Goal: Navigation & Orientation: Find specific page/section

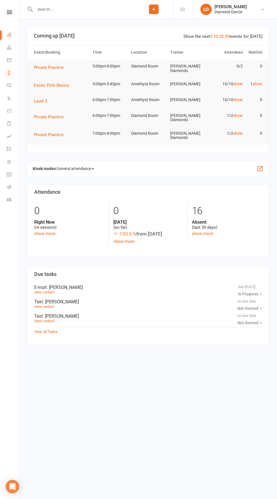
click at [9, 72] on icon at bounding box center [9, 72] width 5 height 5
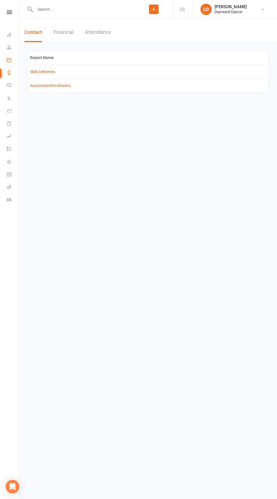
click at [11, 61] on icon at bounding box center [9, 60] width 5 height 5
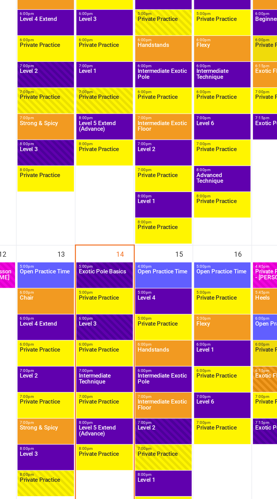
scroll to position [204, 0]
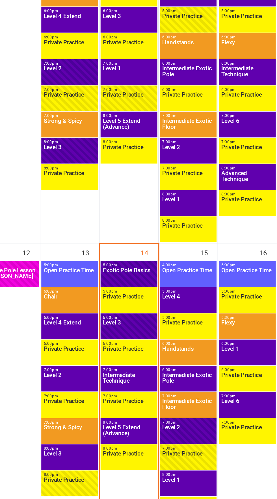
click at [117, 387] on span "Level 5 Extend (Advance)" at bounding box center [113, 392] width 31 height 10
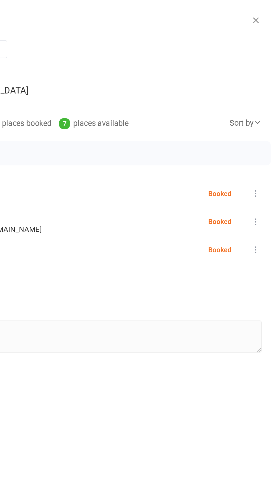
click at [263, 12] on icon "button" at bounding box center [264, 12] width 6 height 6
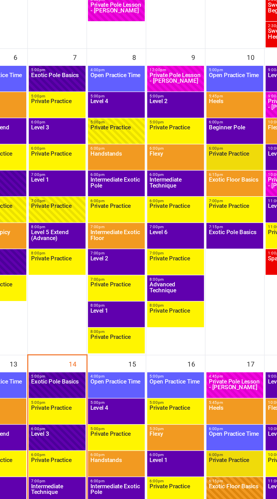
click at [151, 343] on span "Handstands" at bounding box center [148, 346] width 31 height 10
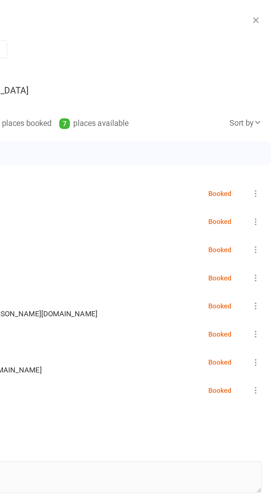
click at [265, 10] on icon "button" at bounding box center [264, 12] width 6 height 6
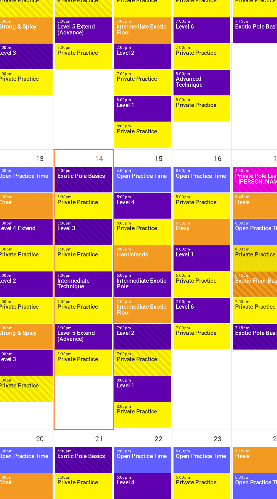
click at [153, 327] on span "Private Practice" at bounding box center [148, 331] width 31 height 10
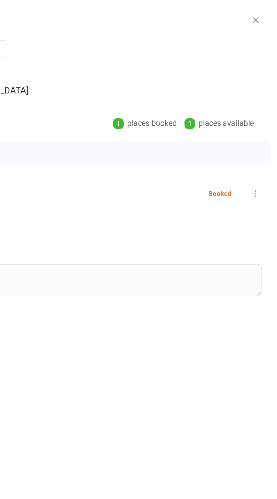
click at [267, 10] on icon "button" at bounding box center [264, 12] width 6 height 6
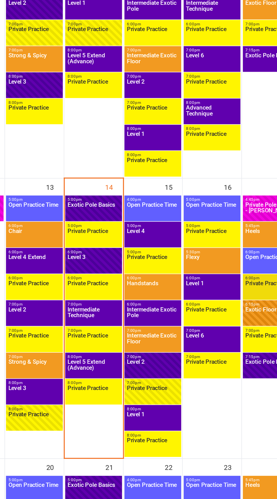
click at [159, 404] on span "Private Practice" at bounding box center [148, 407] width 31 height 10
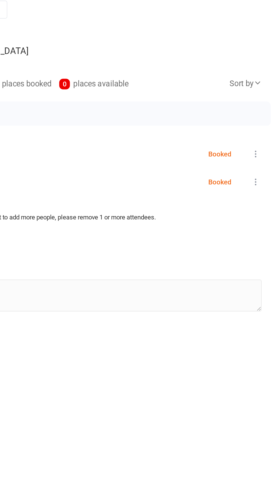
click at [265, 32] on div "Class kiosk mode Roll call" at bounding box center [147, 28] width 239 height 10
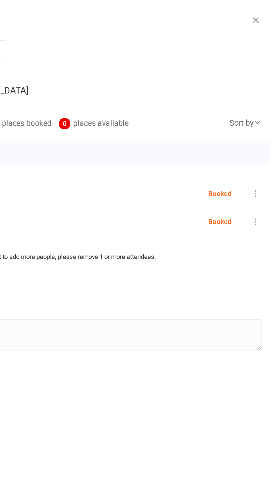
click at [266, 12] on icon "button" at bounding box center [264, 12] width 6 height 6
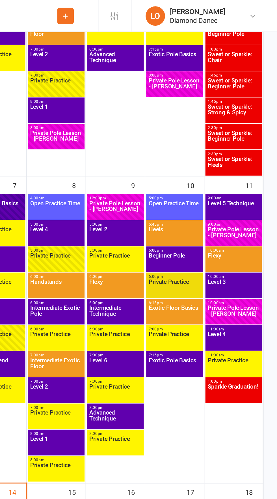
click at [154, 120] on span "Open Practice Time" at bounding box center [148, 122] width 31 height 10
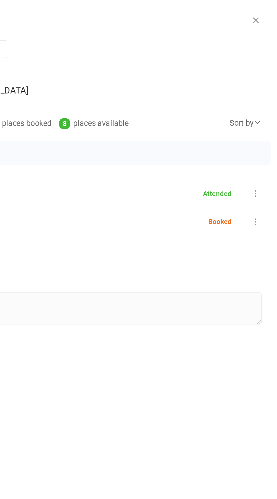
click at [264, 13] on icon "button" at bounding box center [264, 12] width 6 height 6
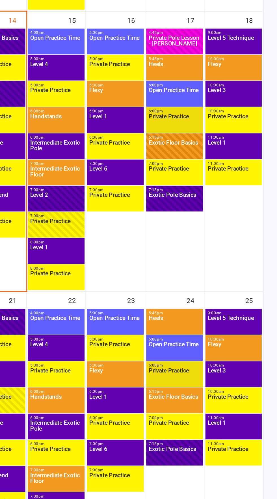
scroll to position [321, 0]
click at [148, 184] on span "Open Practice Time" at bounding box center [148, 183] width 31 height 10
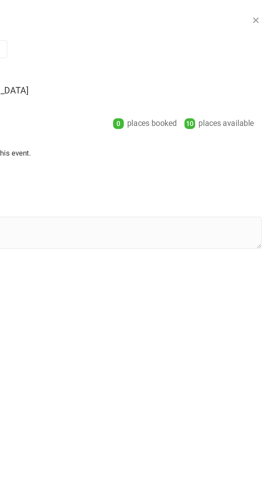
click at [265, 11] on icon "button" at bounding box center [264, 12] width 6 height 6
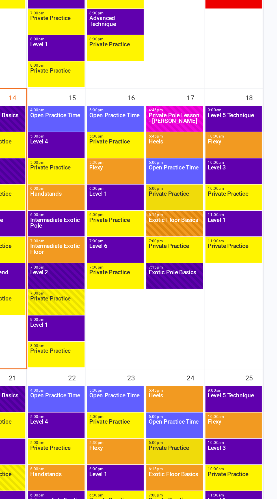
scroll to position [321, 0]
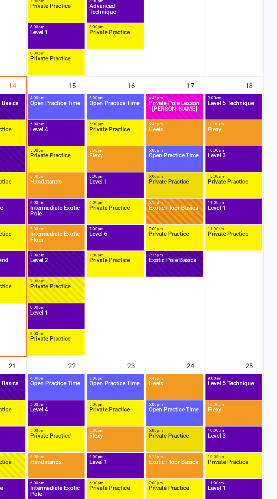
click at [186, 263] on span "Level 6" at bounding box center [182, 259] width 31 height 10
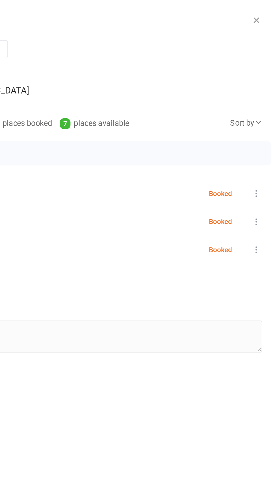
scroll to position [321, 0]
click at [264, 12] on icon "button" at bounding box center [264, 12] width 6 height 6
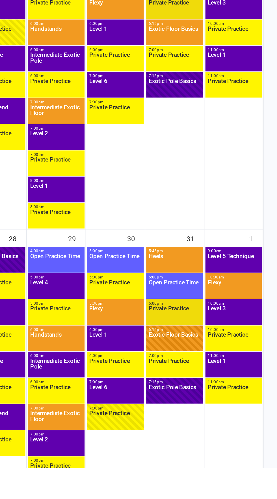
scroll to position [466, 0]
click at [186, 455] on span "Level 6" at bounding box center [182, 455] width 31 height 10
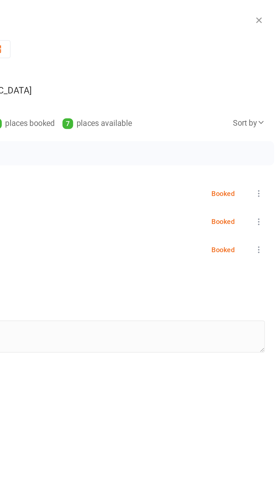
scroll to position [484, 0]
click at [264, 10] on icon "button" at bounding box center [264, 12] width 6 height 6
